Goal: Transaction & Acquisition: Purchase product/service

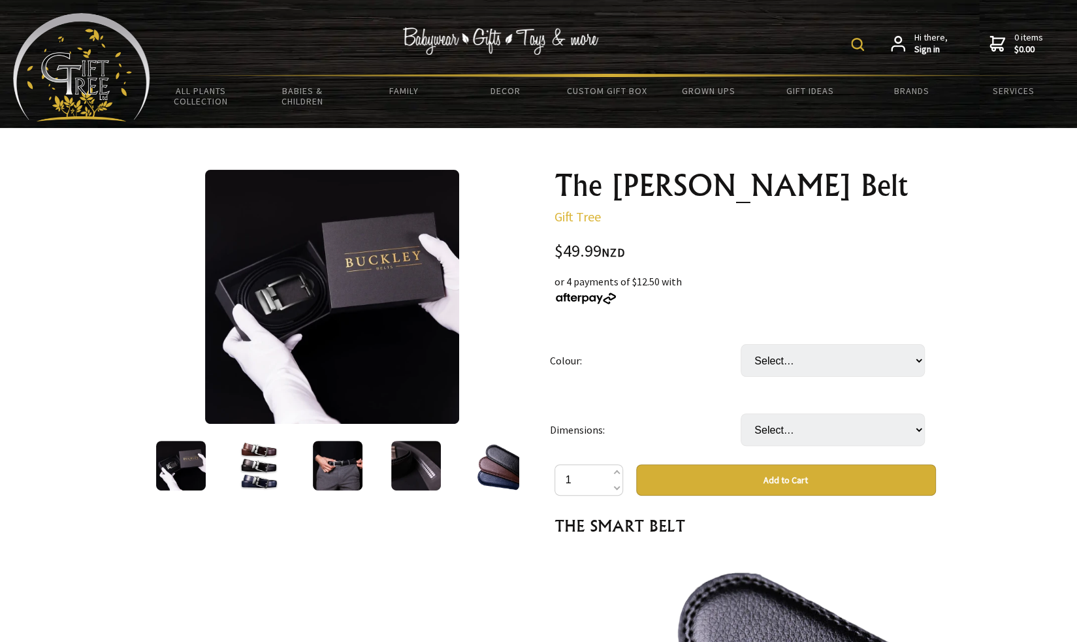
click at [236, 460] on img at bounding box center [259, 466] width 50 height 50
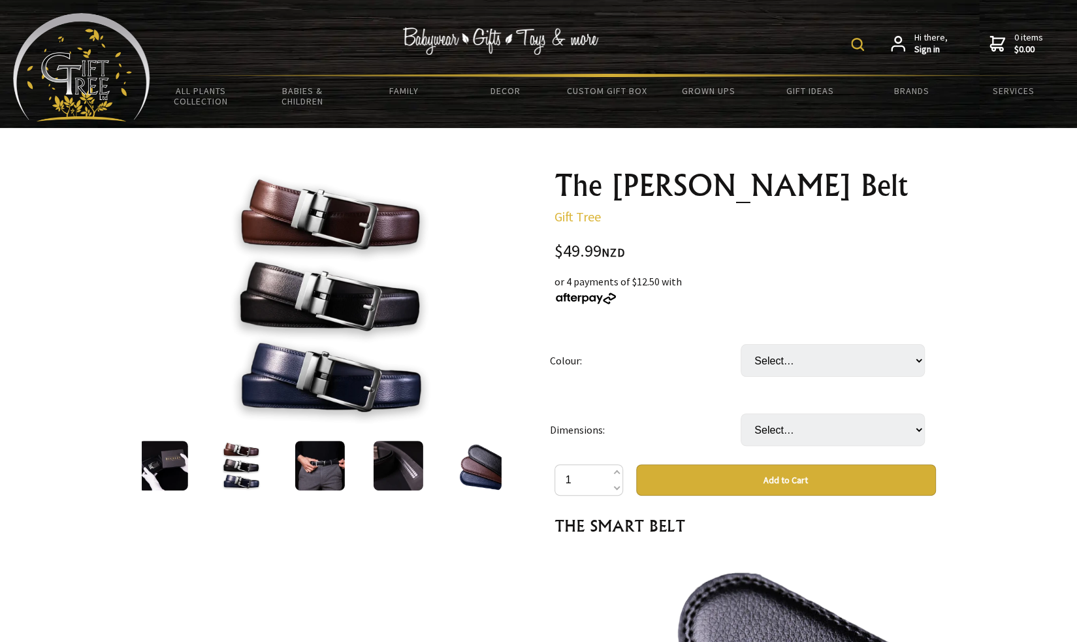
click at [323, 477] on img at bounding box center [319, 466] width 50 height 50
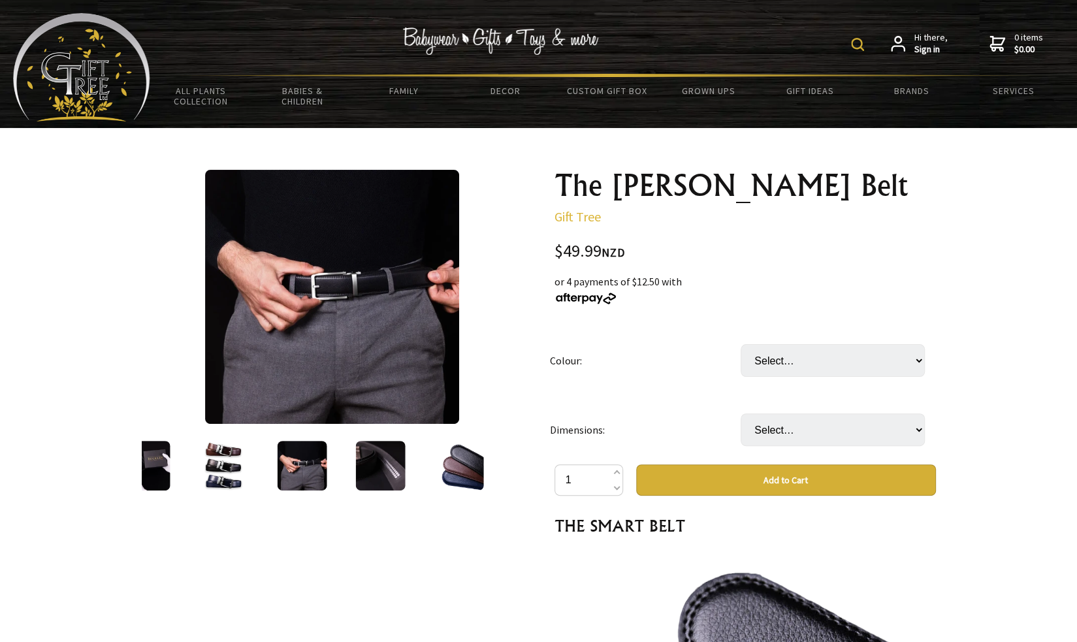
click at [358, 475] on img at bounding box center [380, 466] width 50 height 50
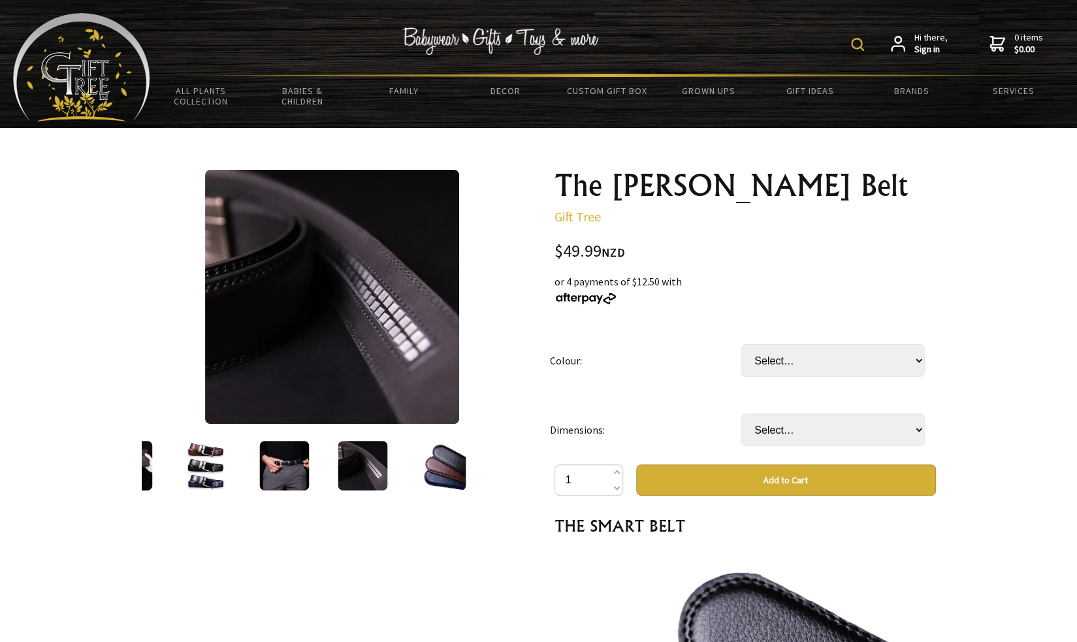
click at [422, 473] on img at bounding box center [441, 466] width 50 height 50
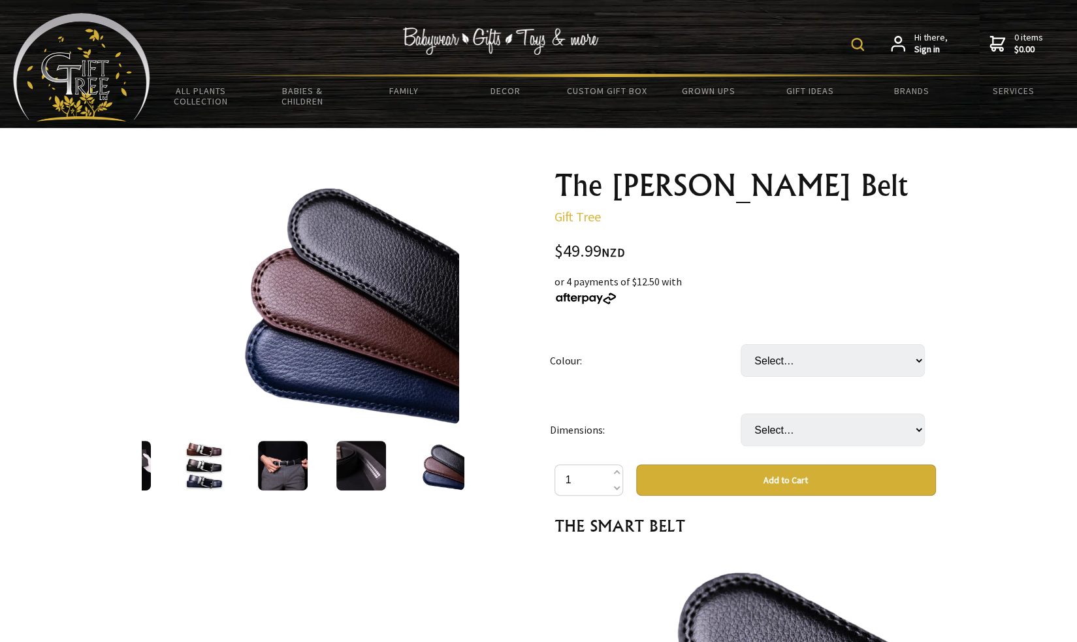
click at [422, 473] on img at bounding box center [440, 466] width 50 height 50
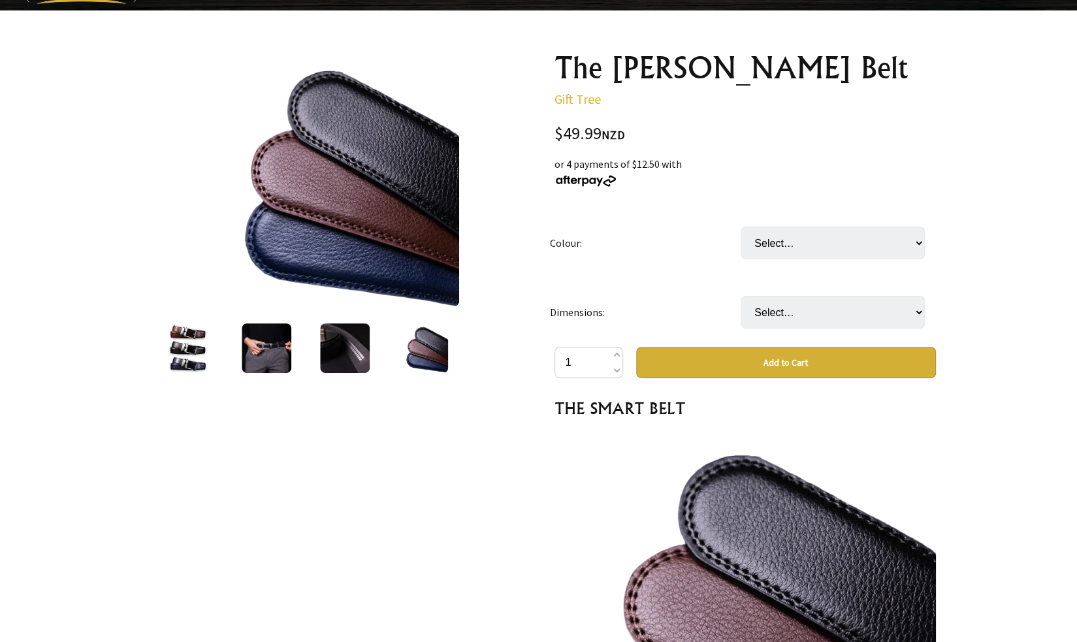
scroll to position [131, 0]
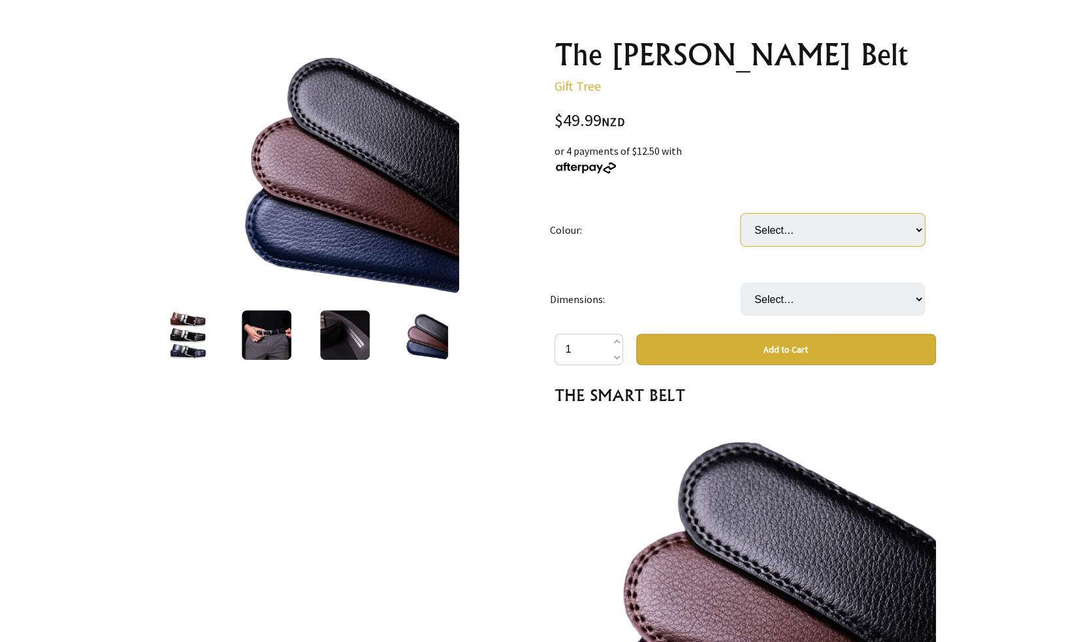
click at [766, 236] on select "Select… Black Brown" at bounding box center [832, 229] width 184 height 33
select select "Black"
click at [740, 213] on select "Select… Black Brown" at bounding box center [832, 229] width 184 height 33
select select "130cm"
click at [740, 283] on select "Select… 105cm 110cm 115cm 120cm 125cm 130cm" at bounding box center [832, 299] width 184 height 33
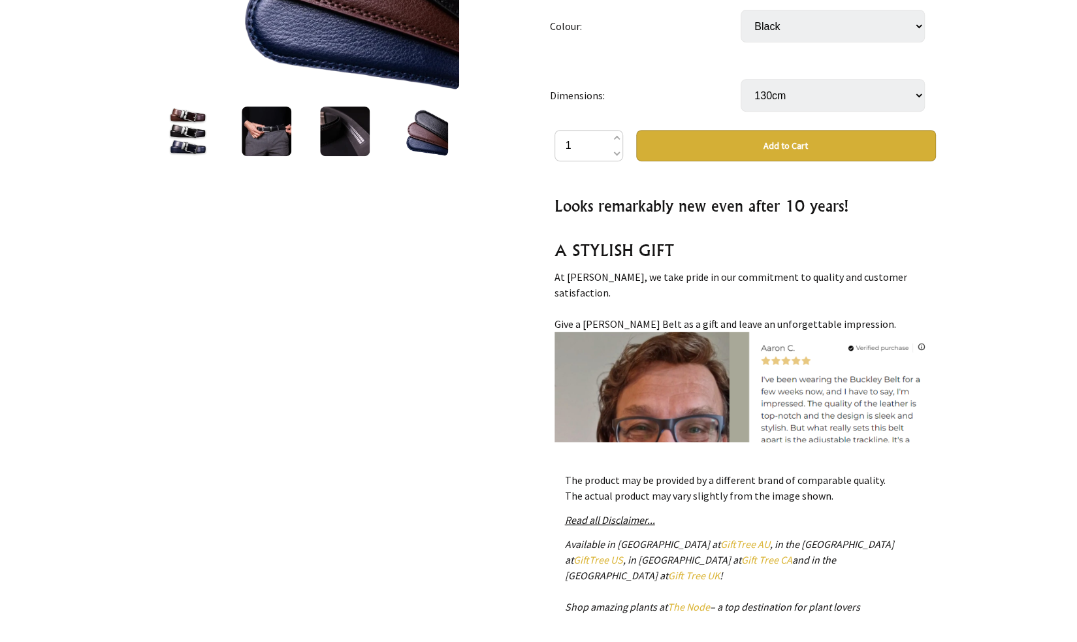
scroll to position [392, 0]
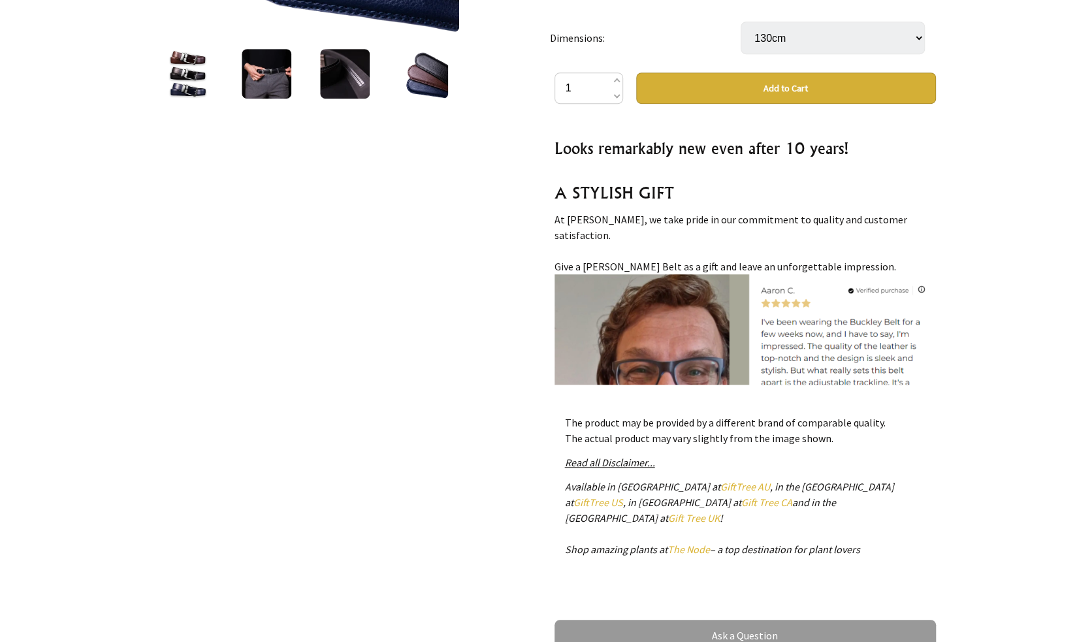
click at [645, 460] on em "Read all Disclaimer..." at bounding box center [610, 462] width 90 height 13
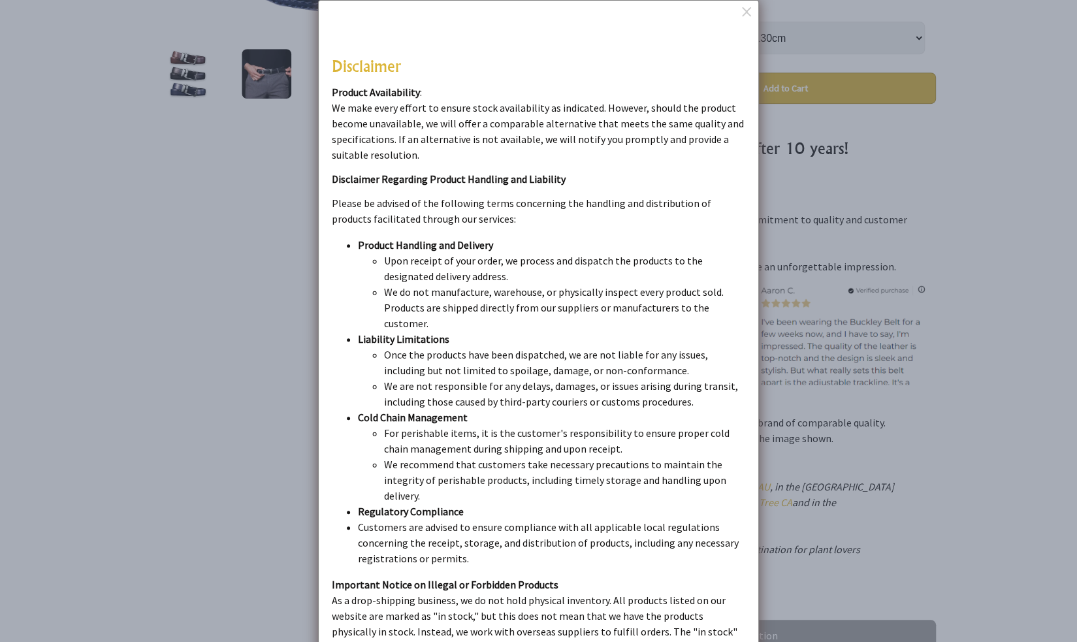
click at [990, 185] on dialogboxoverlay at bounding box center [538, 321] width 1077 height 642
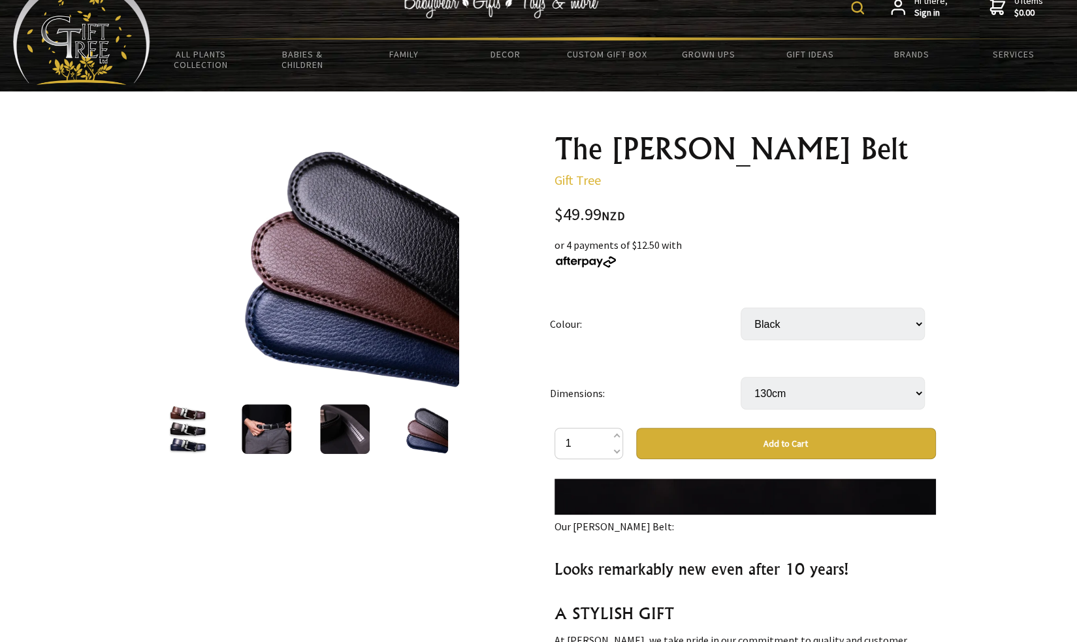
scroll to position [0, 0]
